Goal: Transaction & Acquisition: Book appointment/travel/reservation

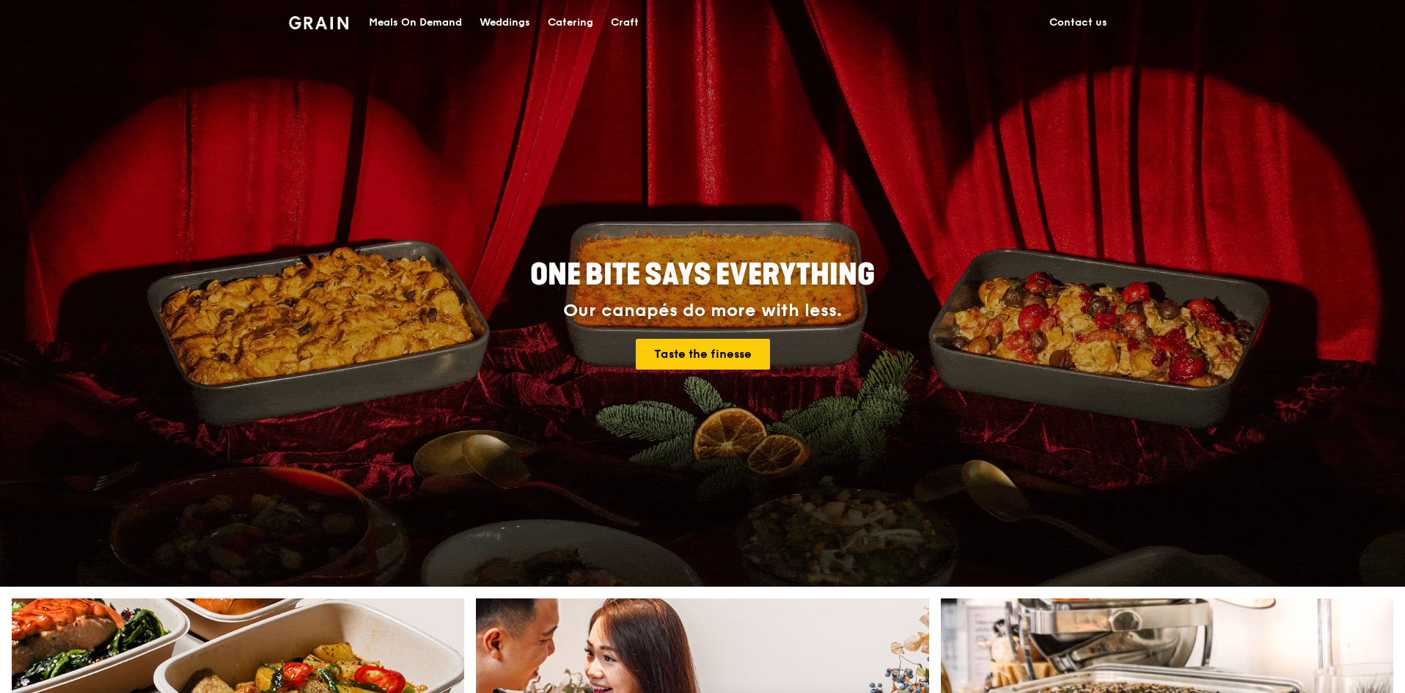
click at [428, 21] on div "Meals On Demand" at bounding box center [415, 23] width 93 height 44
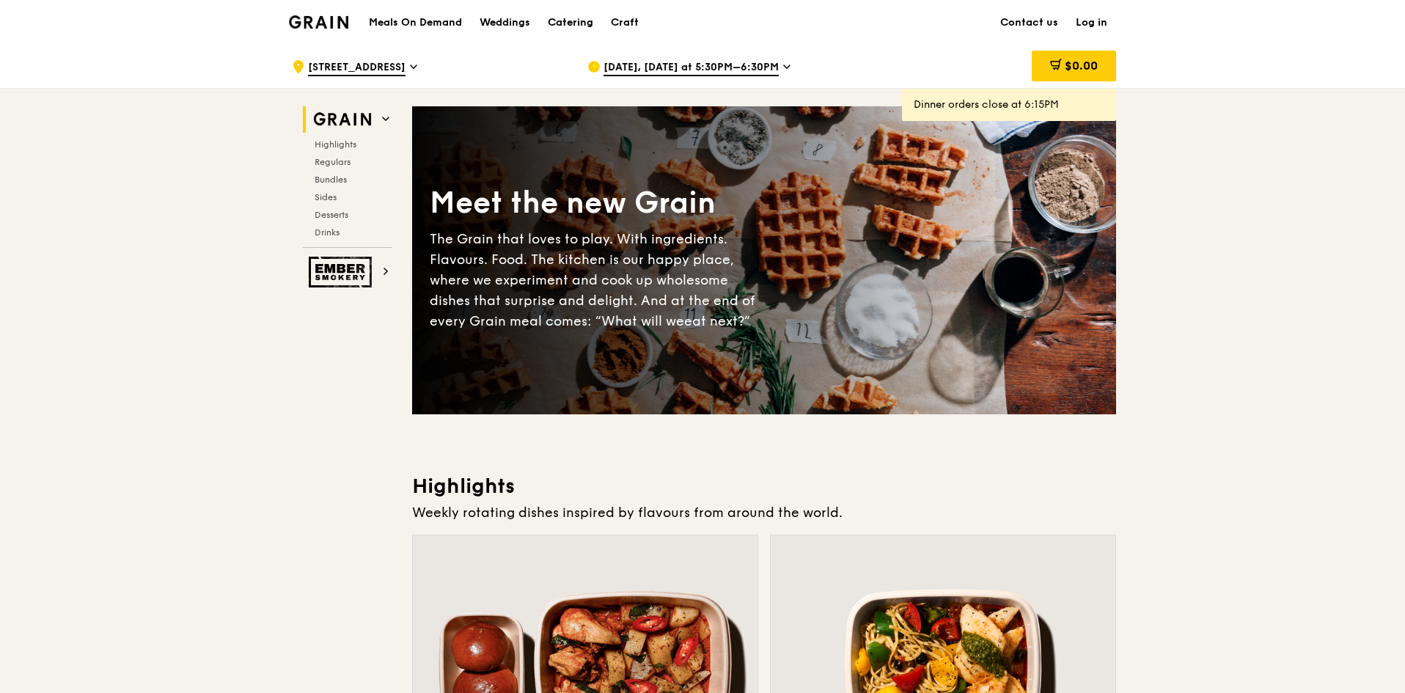
click at [571, 21] on div "Catering" at bounding box center [570, 23] width 45 height 44
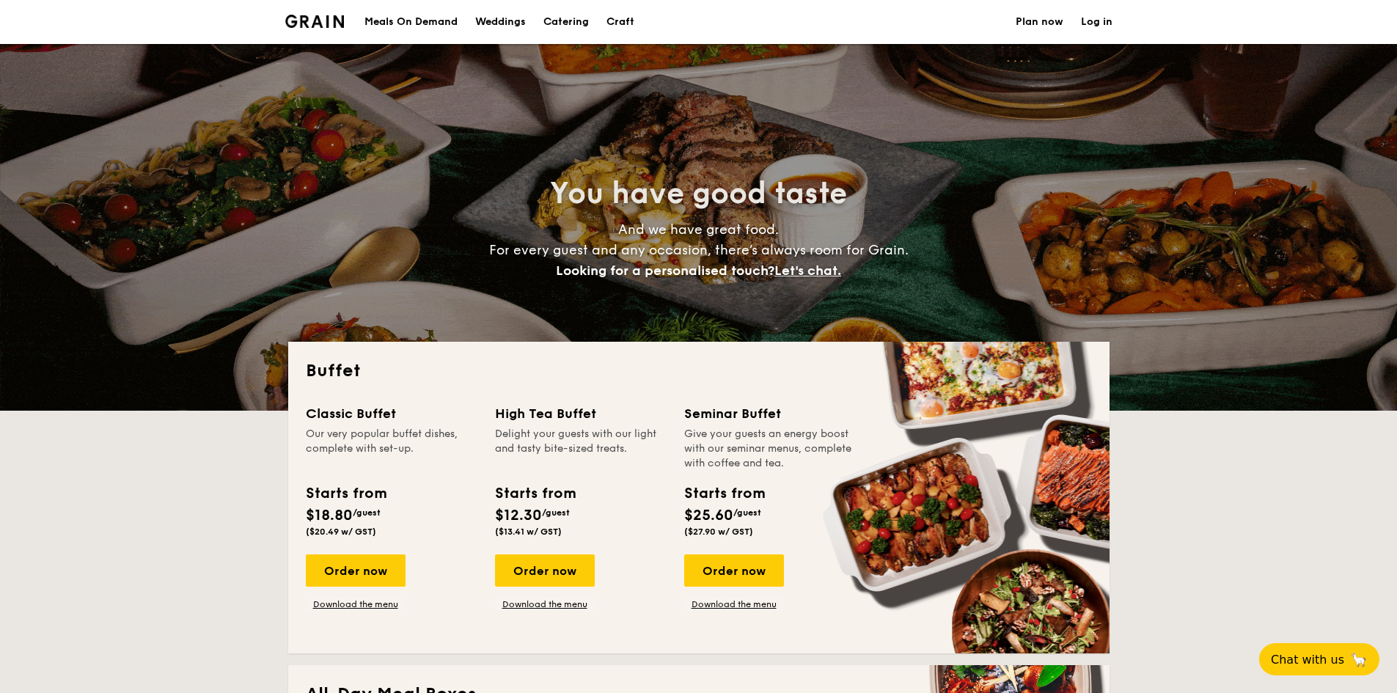
select select
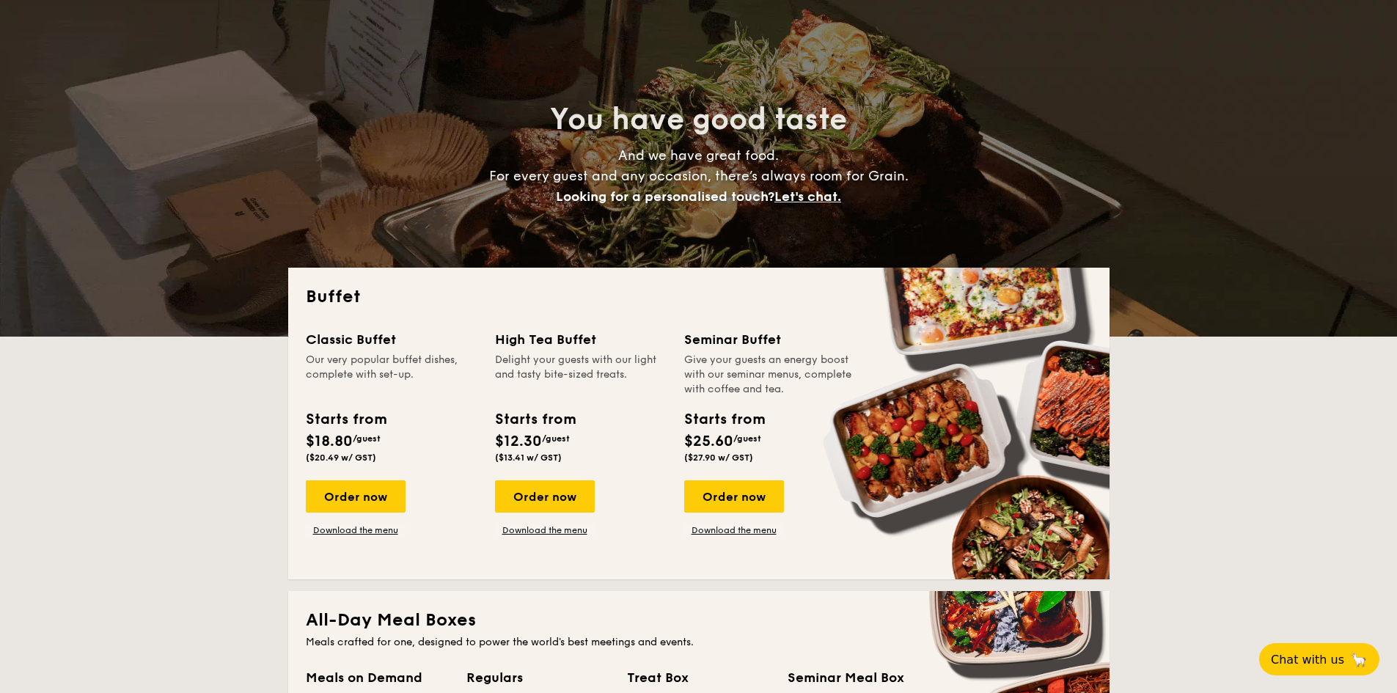
scroll to position [73, 0]
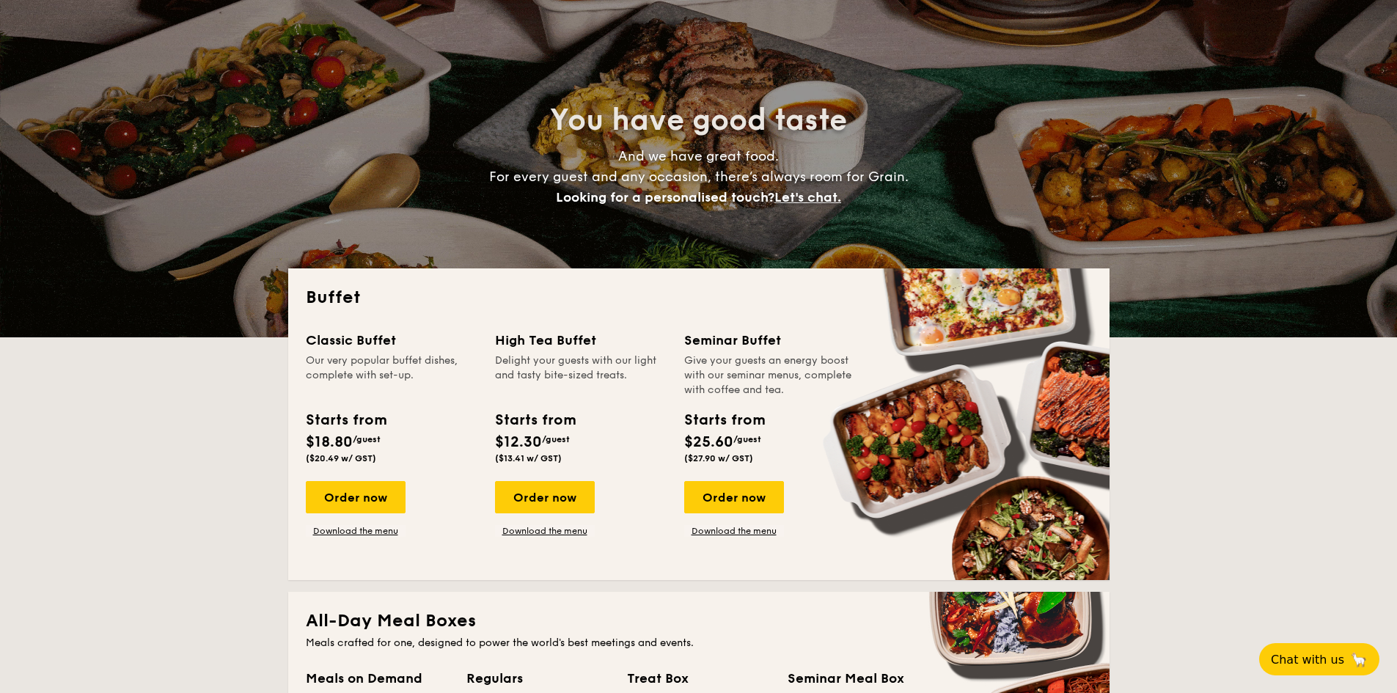
click at [458, 334] on div "Classic Buffet" at bounding box center [392, 340] width 172 height 21
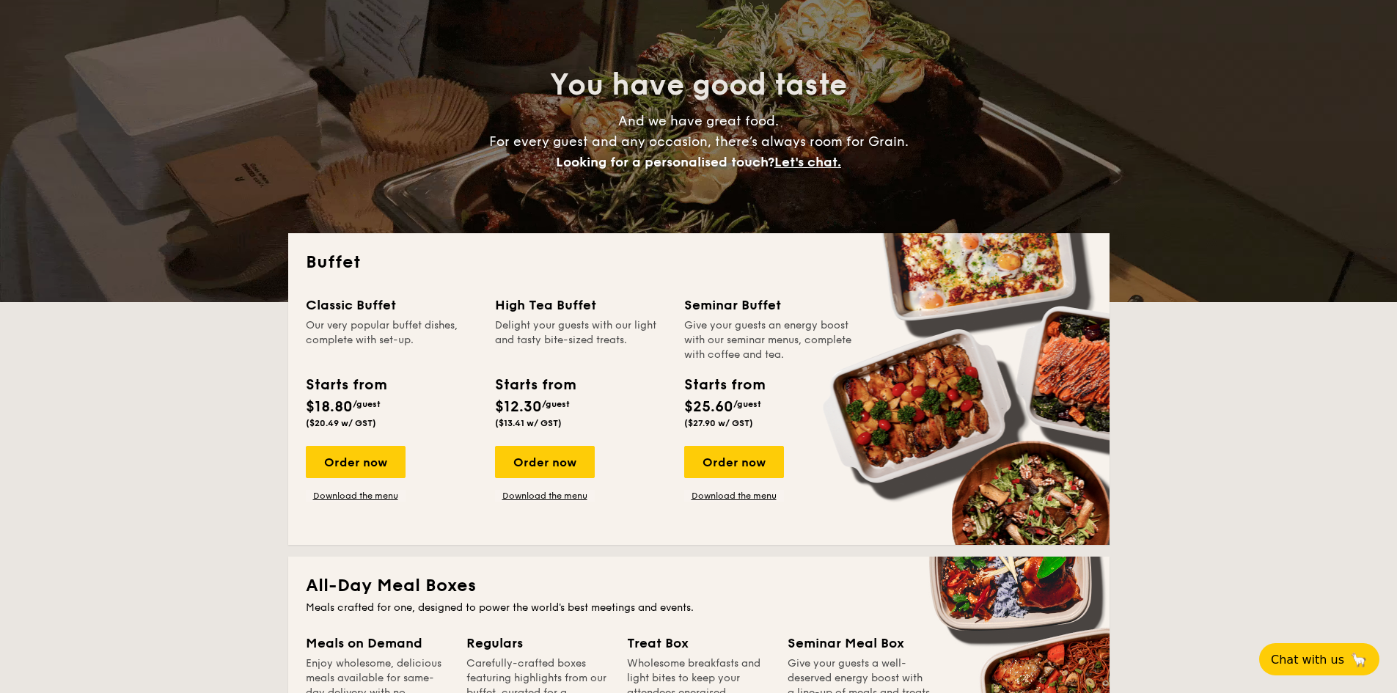
scroll to position [0, 0]
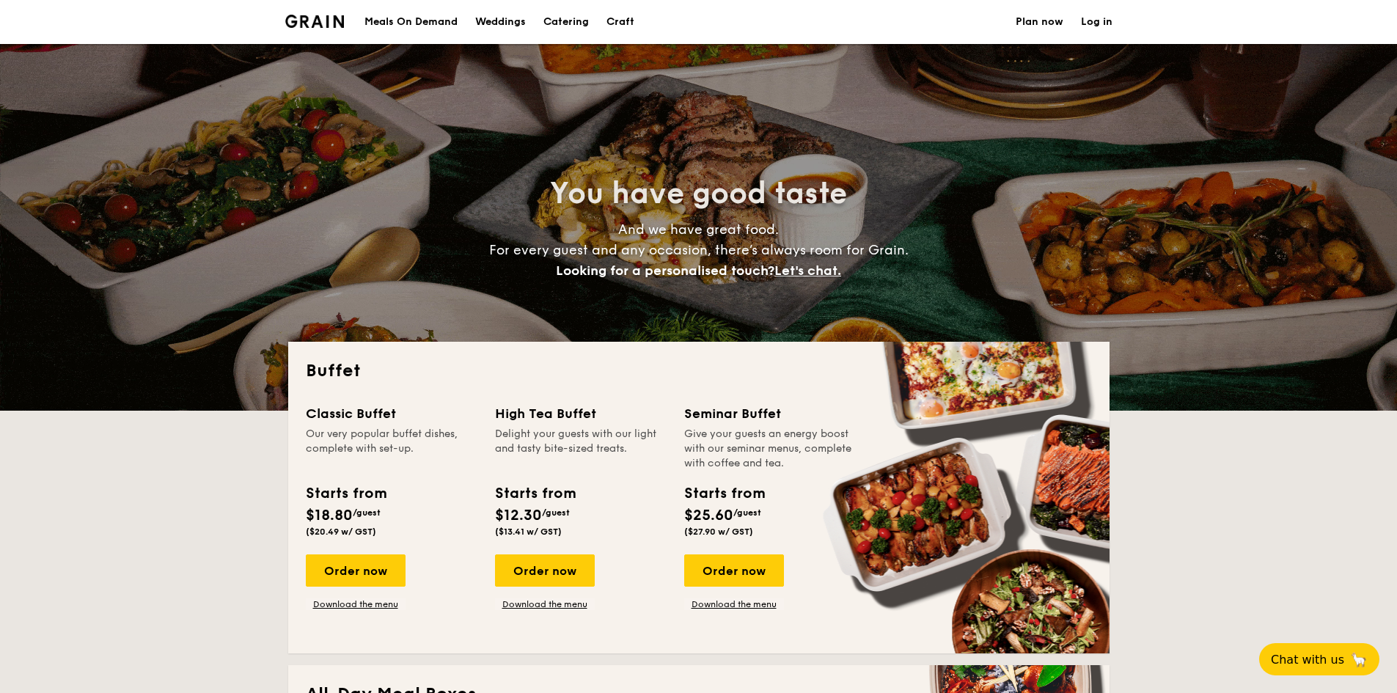
click at [579, 23] on h1 "Catering" at bounding box center [565, 22] width 45 height 44
click at [419, 18] on div "Meals On Demand" at bounding box center [410, 22] width 93 height 44
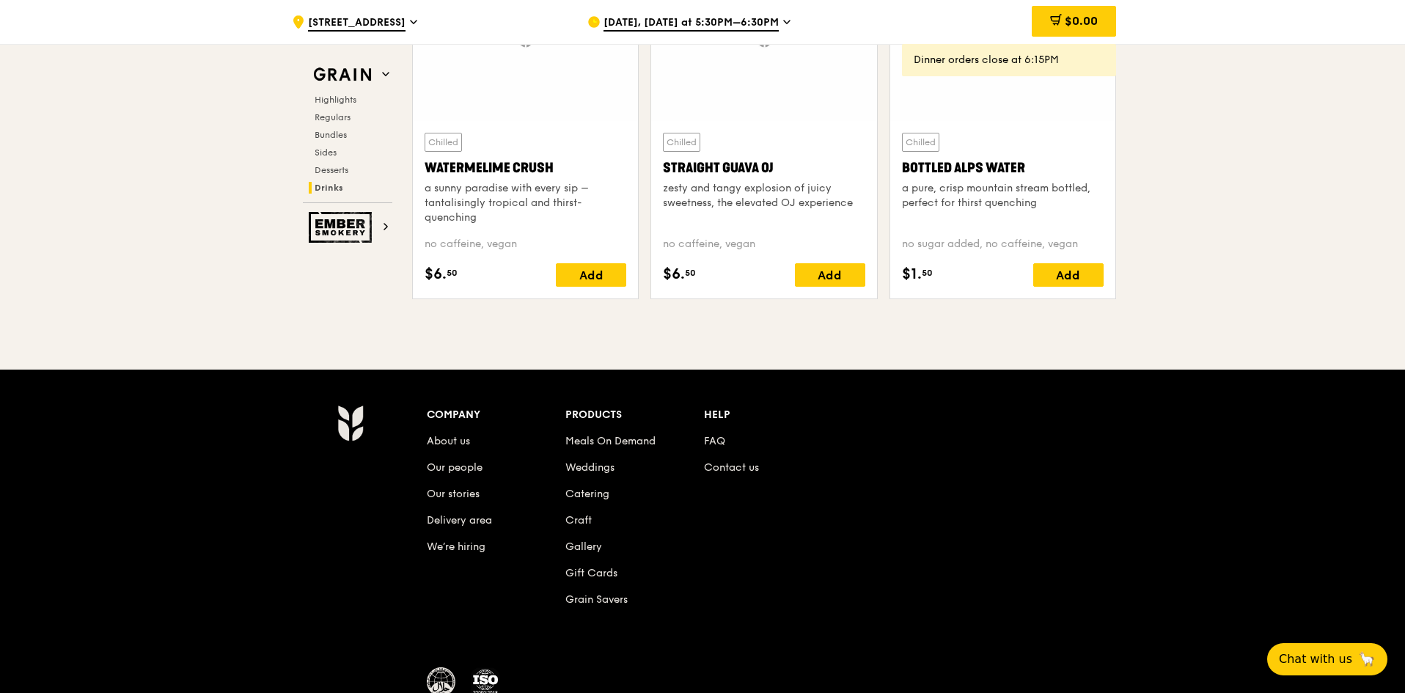
scroll to position [6035, 0]
